Goal: Task Accomplishment & Management: Manage account settings

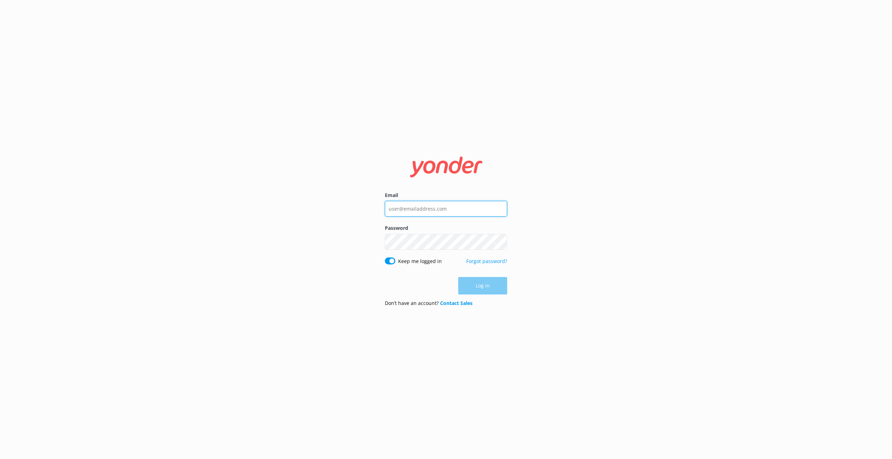
type input "[PERSON_NAME][EMAIL_ADDRESS][PERSON_NAME][DOMAIN_NAME]"
click at [483, 291] on div "Log in" at bounding box center [446, 285] width 122 height 17
